Goal: Information Seeking & Learning: Learn about a topic

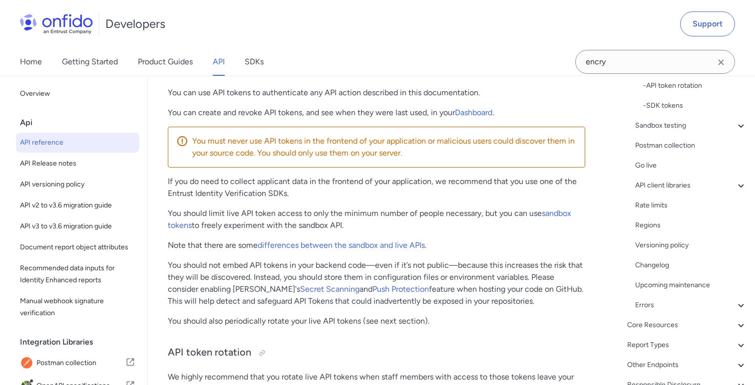
scroll to position [217, 0]
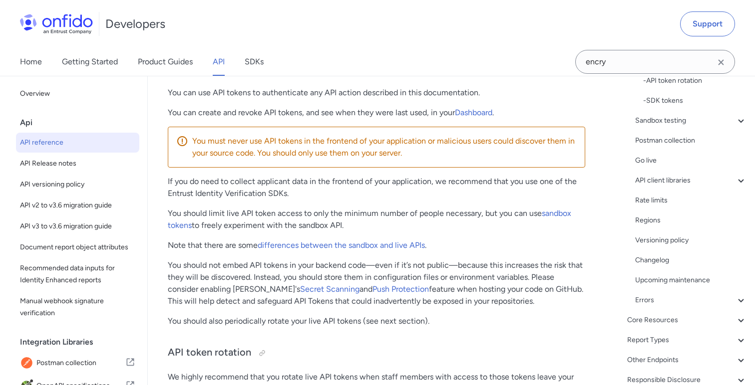
click at [697, 331] on div "Overview Get started (API v3.6) Request, response format Token authentication -…" at bounding box center [680, 162] width 134 height 463
click at [683, 318] on div "Core Resources" at bounding box center [687, 320] width 120 height 12
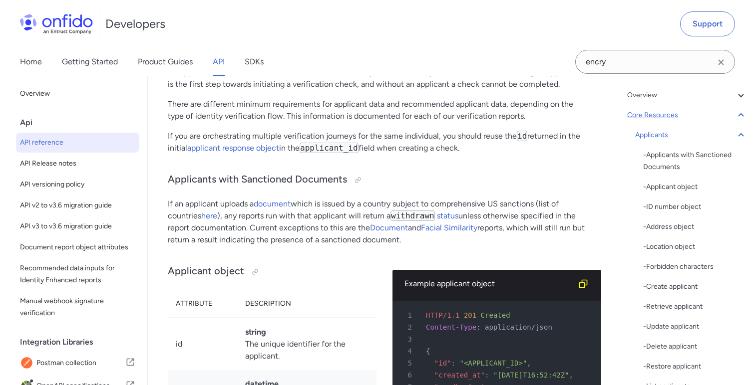
scroll to position [34, 0]
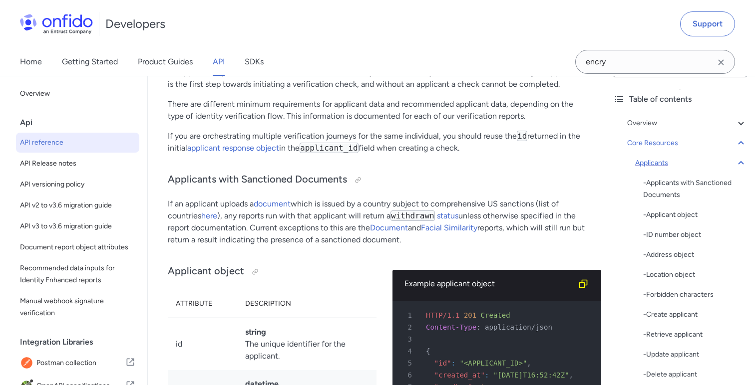
click at [737, 163] on icon at bounding box center [741, 163] width 12 height 12
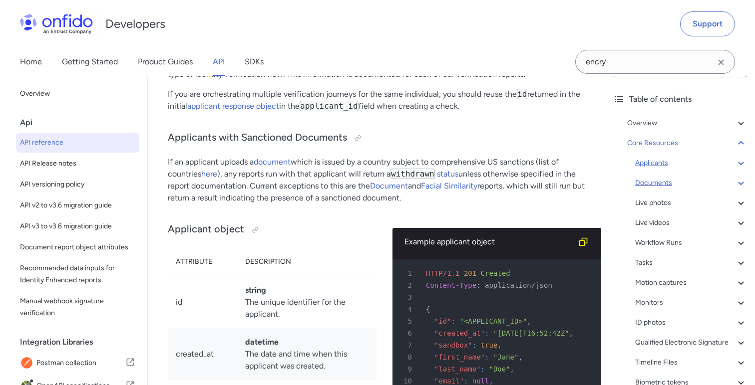
click at [679, 184] on div "Documents" at bounding box center [691, 183] width 112 height 12
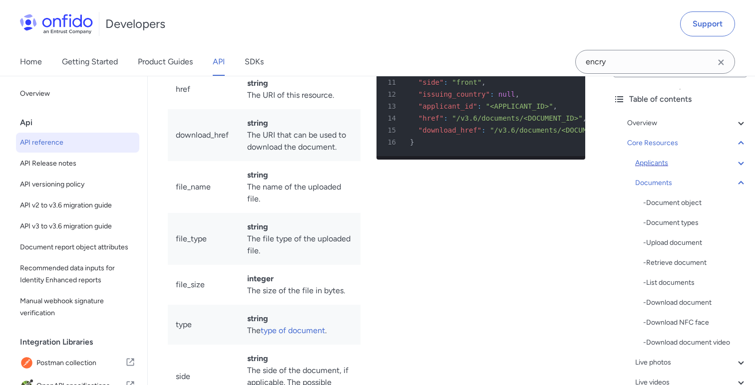
click at [740, 164] on icon at bounding box center [740, 163] width 5 height 3
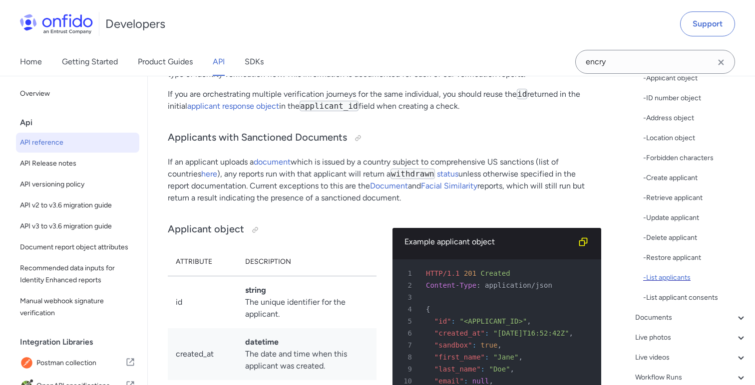
scroll to position [169, 0]
click at [676, 202] on div "- Retrieve applicant" at bounding box center [695, 200] width 104 height 12
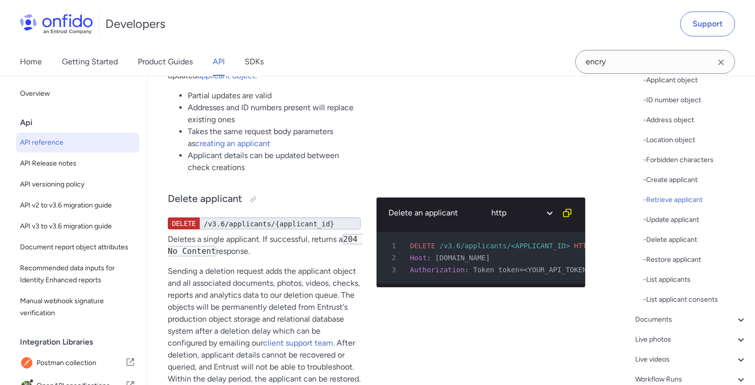
scroll to position [15965, 0]
